Goal: Task Accomplishment & Management: Manage account settings

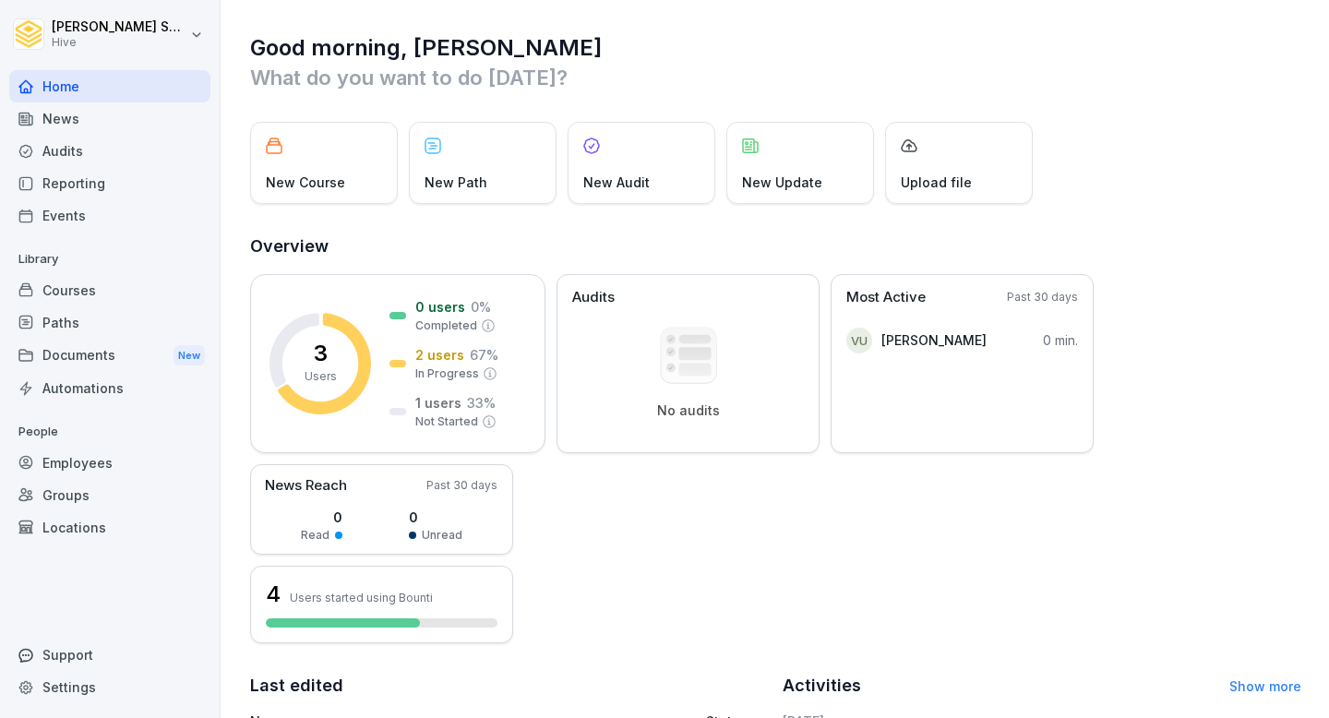
click at [51, 470] on div "Employees" at bounding box center [109, 463] width 201 height 32
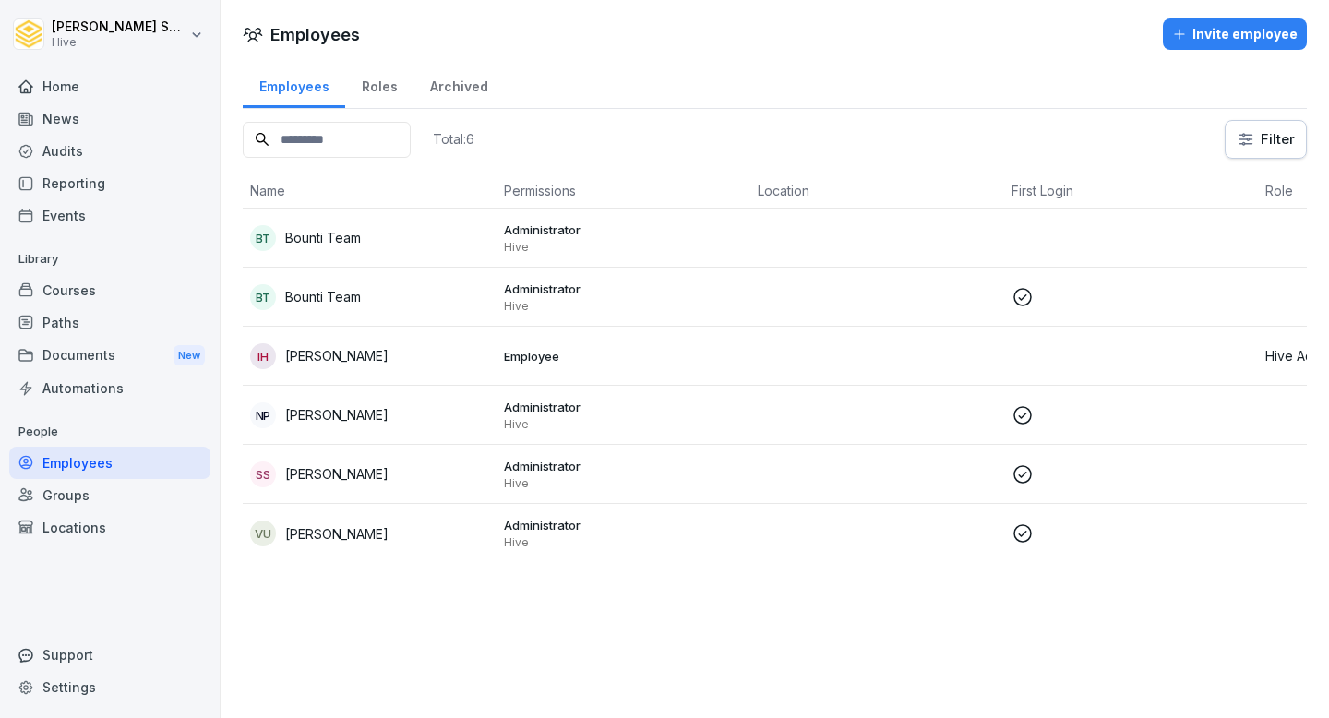
click at [545, 364] on p "Employee" at bounding box center [623, 356] width 239 height 17
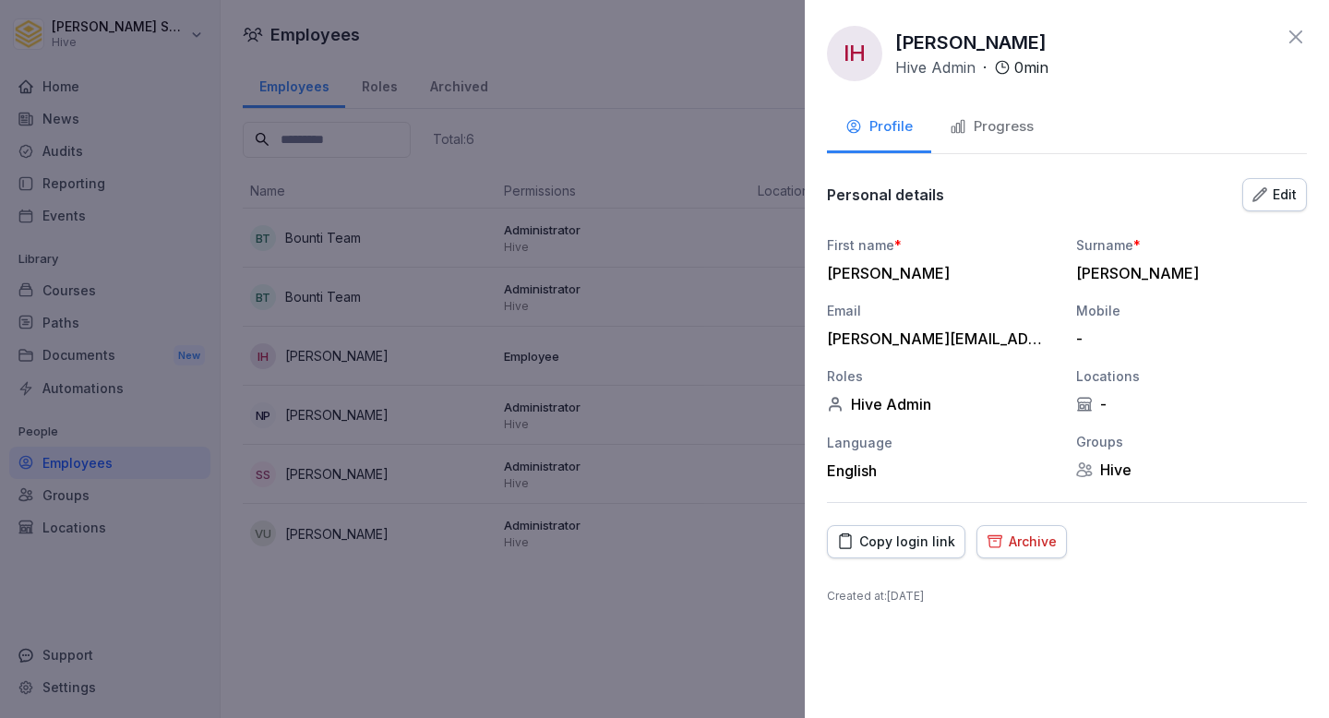
click at [1258, 185] on div "Edit" at bounding box center [1274, 195] width 44 height 20
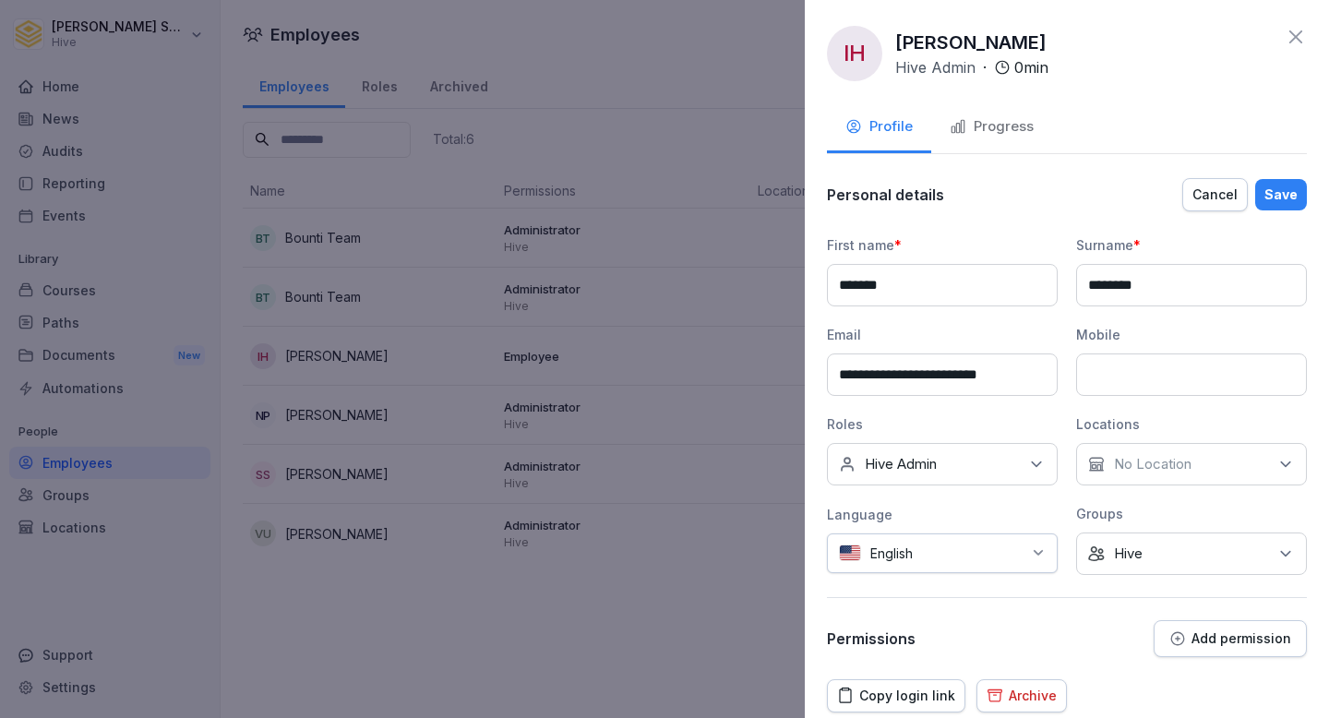
scroll to position [48, 0]
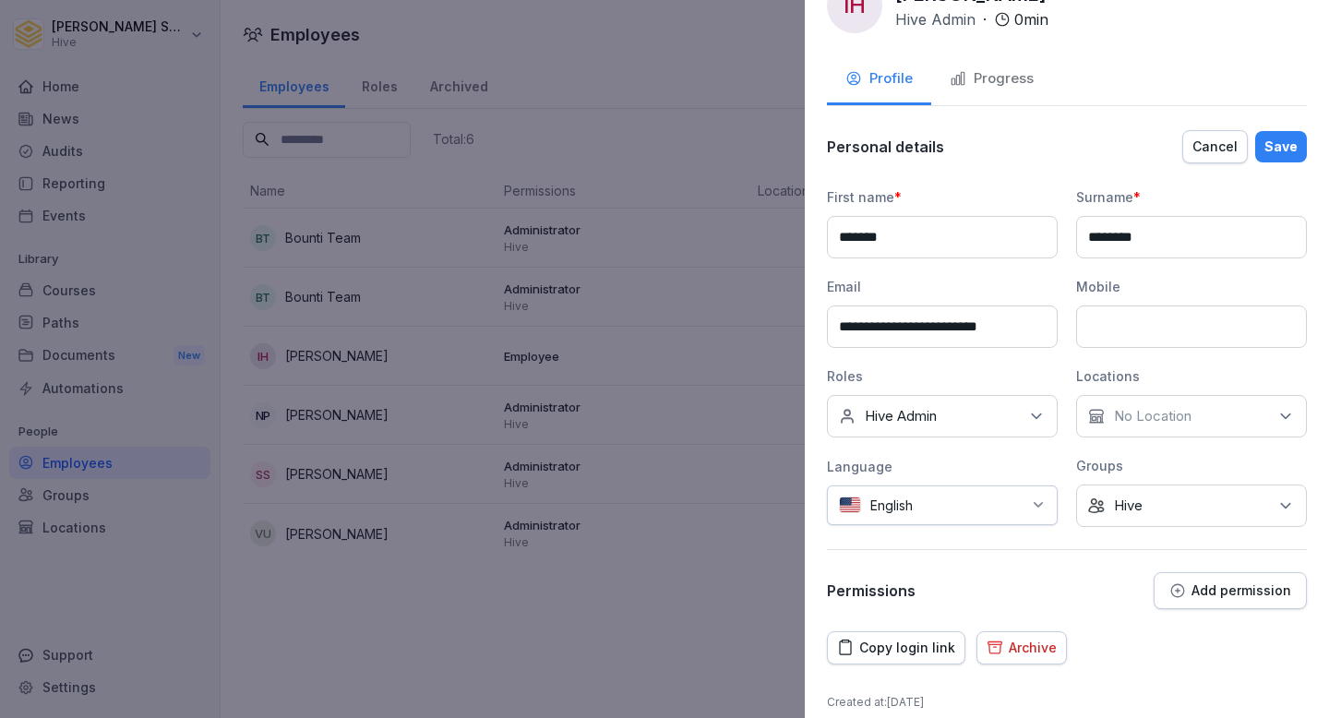
click at [1215, 596] on p "Add permission" at bounding box center [1241, 590] width 100 height 15
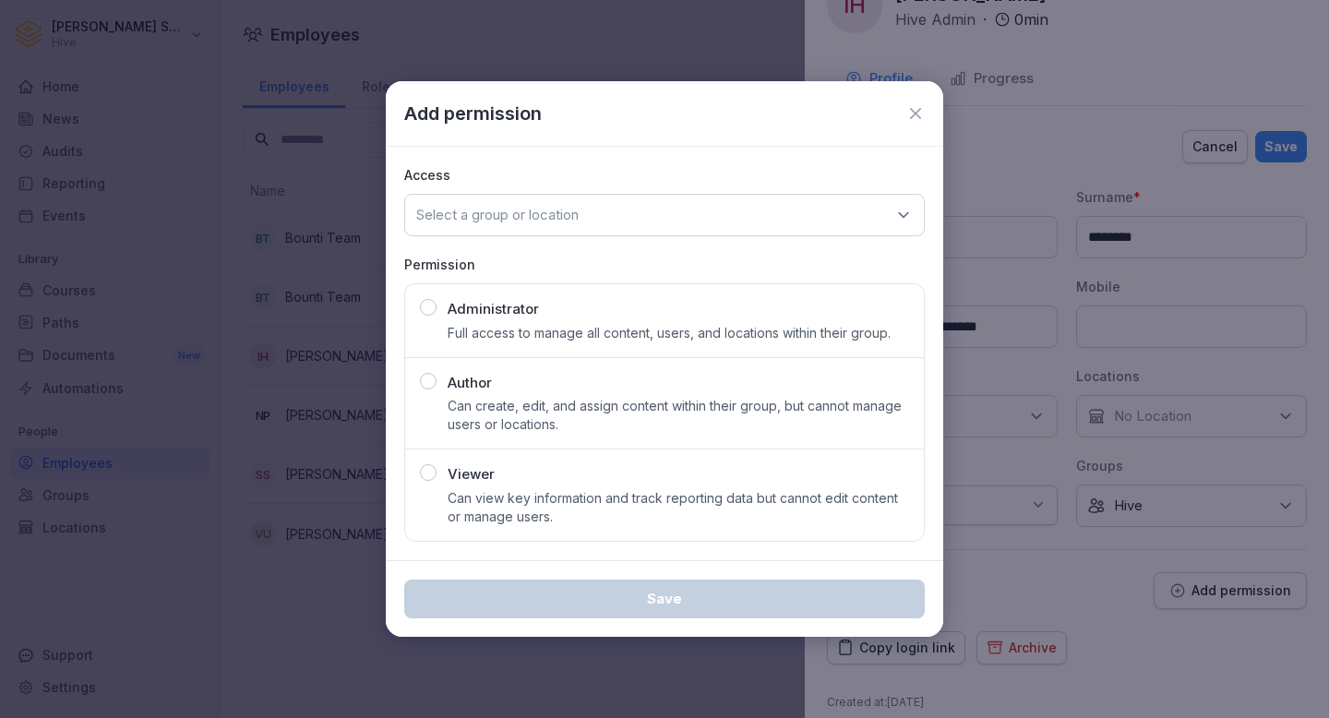
click at [599, 332] on p "Full access to manage all content, users, and locations within their group." at bounding box center [668, 333] width 443 height 18
click at [590, 217] on div "Select a group or location" at bounding box center [664, 215] width 520 height 42
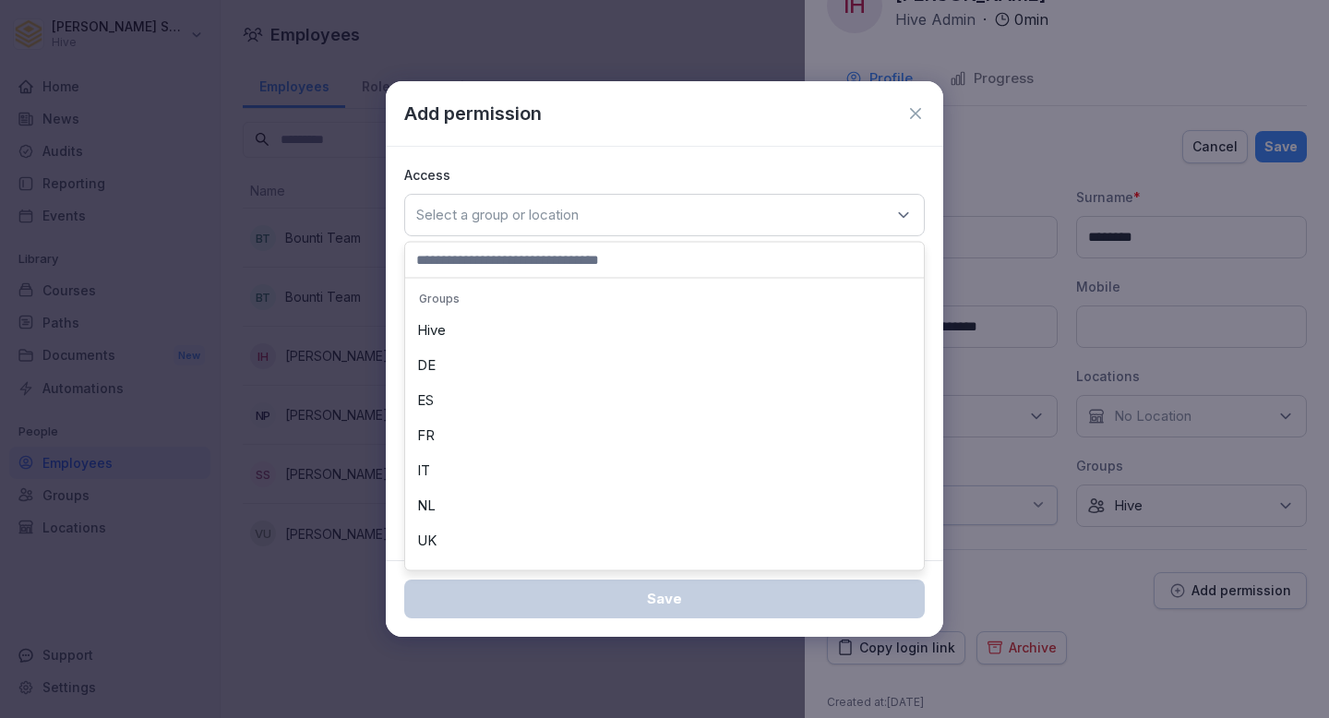
click at [542, 332] on div "Hive" at bounding box center [664, 330] width 509 height 35
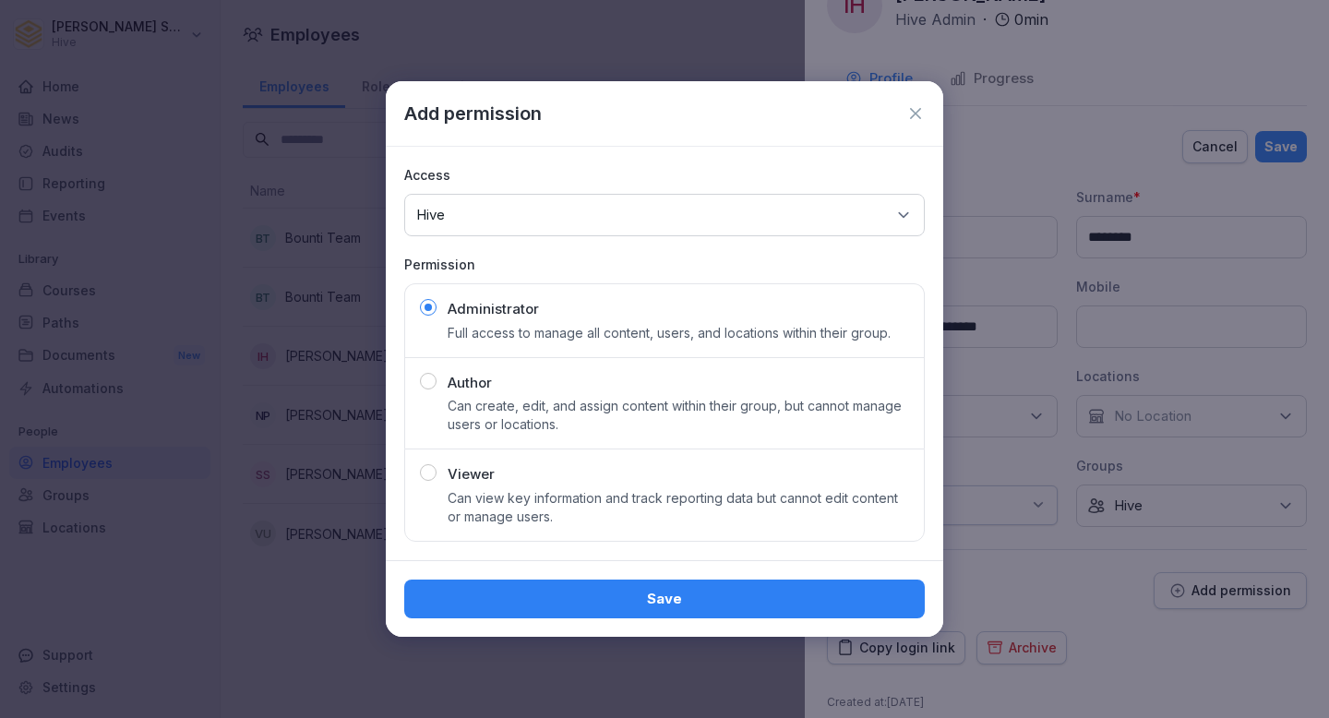
click at [615, 597] on div "Save" at bounding box center [664, 599] width 491 height 20
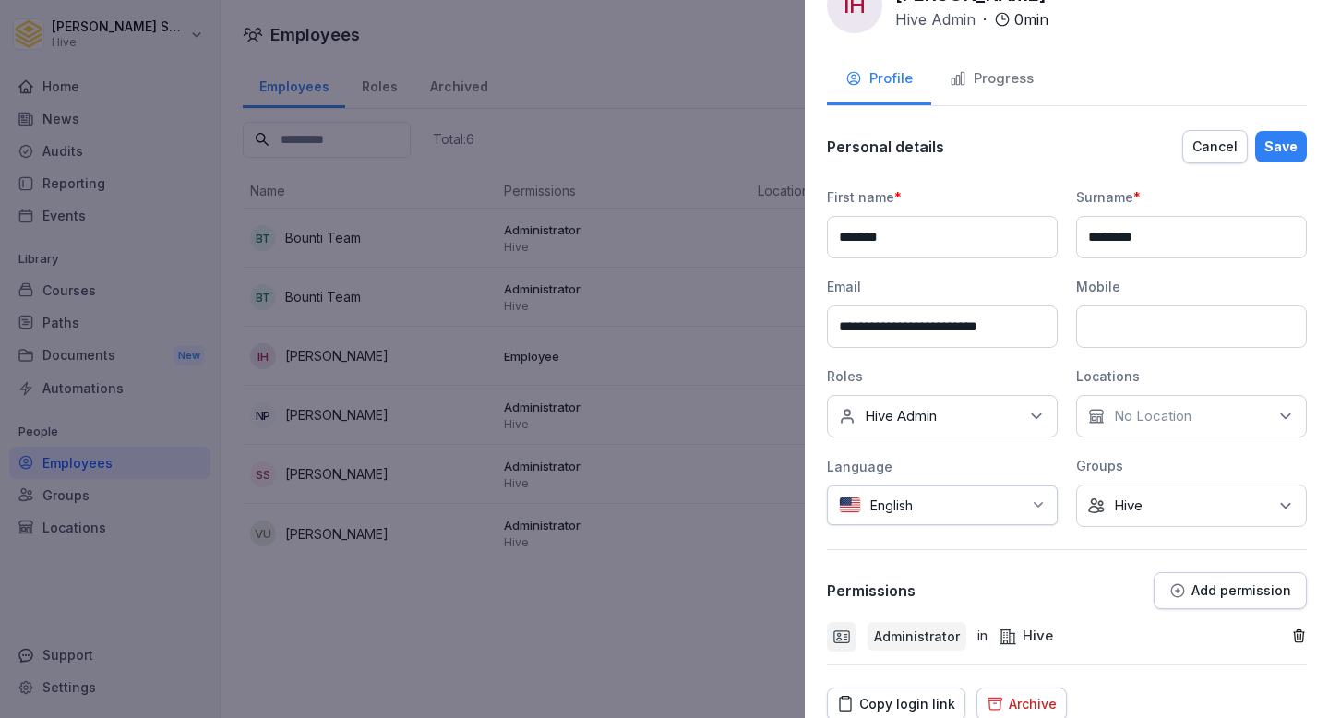
click at [1269, 152] on div "Save" at bounding box center [1280, 147] width 33 height 20
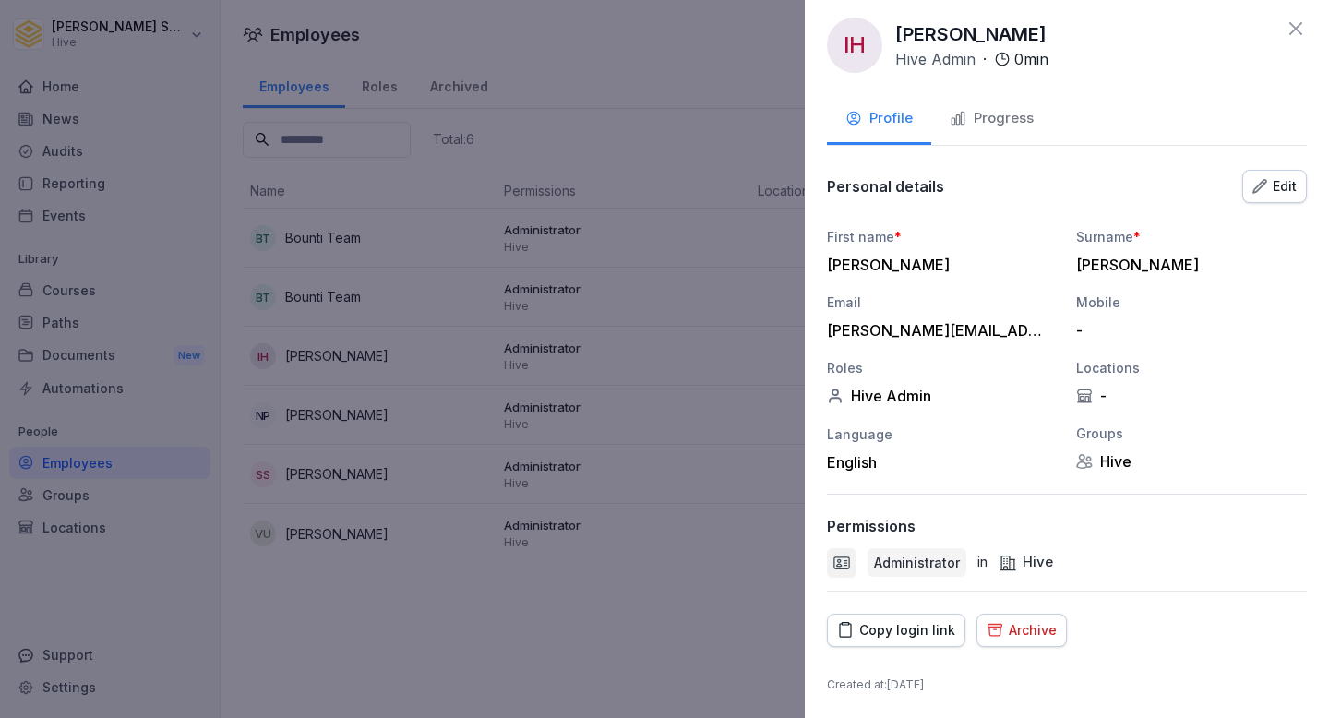
click at [609, 346] on div at bounding box center [664, 359] width 1329 height 718
